Goal: Ask a question

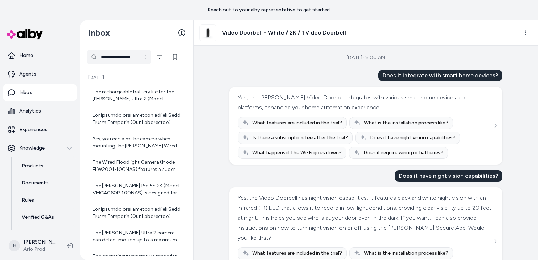
scroll to position [87, 0]
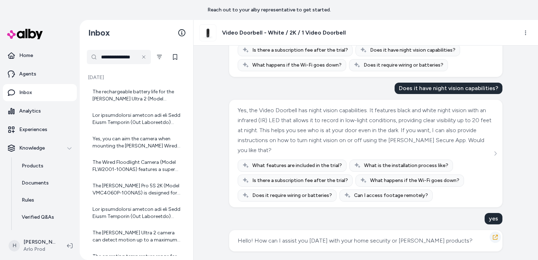
click at [495, 237] on icon "button" at bounding box center [495, 237] width 6 height 6
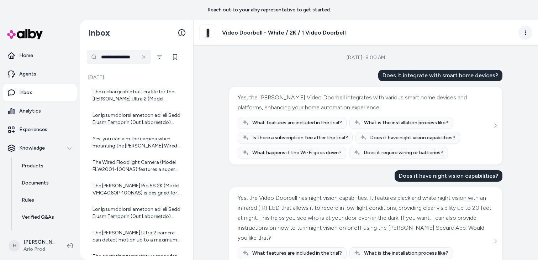
click at [523, 36] on html "**********" at bounding box center [269, 130] width 538 height 260
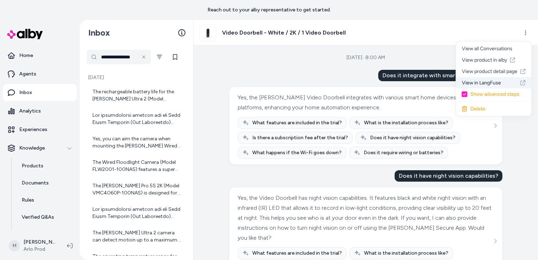
click at [495, 81] on link "View in LangFuse" at bounding box center [493, 82] width 75 height 11
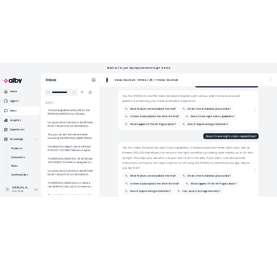
scroll to position [32, 0]
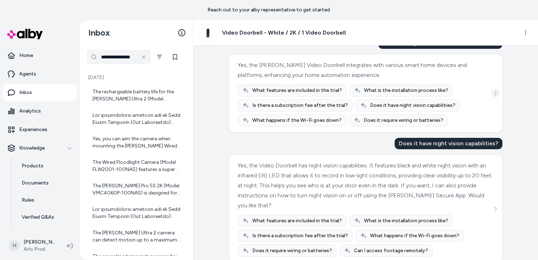
click at [496, 94] on icon "See more" at bounding box center [495, 93] width 5 height 5
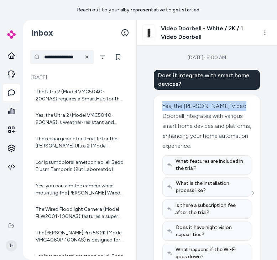
drag, startPoint x: 163, startPoint y: 107, endPoint x: 239, endPoint y: 110, distance: 76.5
click at [239, 110] on div "Yes, the Arlo Video Doorbell integrates with various smart home devices and pla…" at bounding box center [206, 126] width 89 height 50
copy div "Yes, the Arlo Video Doorbell"
click at [212, 104] on div "Yes, the Arlo Video Doorbell integrates with various smart home devices and pla…" at bounding box center [206, 126] width 89 height 50
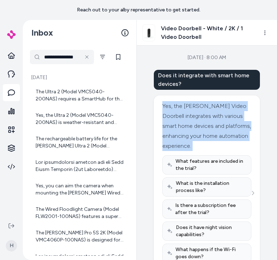
click at [212, 104] on div "Yes, the Arlo Video Doorbell integrates with various smart home devices and pla…" at bounding box center [206, 126] width 89 height 50
copy div "Yes, the Arlo Video Doorbell integrates with various smart home devices and pla…"
